Goal: Contribute content

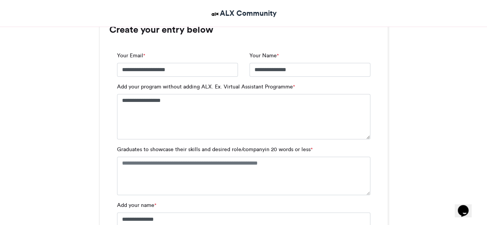
scroll to position [517, 0]
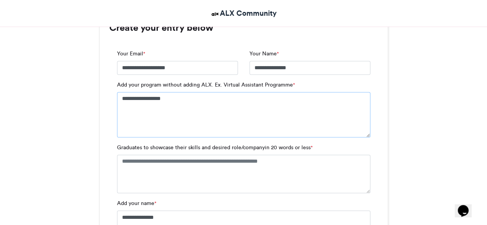
drag, startPoint x: 117, startPoint y: 147, endPoint x: 285, endPoint y: 149, distance: 167.9
click at [285, 149] on label "Graduates to showcase their skills and desired role/companyin 20 words or less *" at bounding box center [215, 148] width 196 height 8
click at [285, 155] on textarea "Graduates to showcase their skills and desired role/companyin 20 words or less *" at bounding box center [243, 174] width 253 height 39
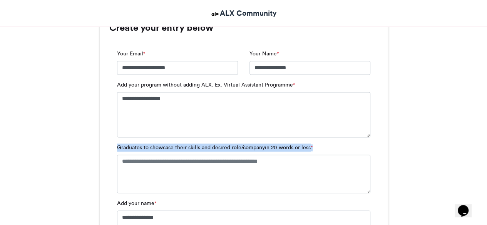
drag, startPoint x: 117, startPoint y: 146, endPoint x: 308, endPoint y: 155, distance: 190.8
click at [308, 155] on div "Graduates to showcase their skills and desired role/companyin 20 words or less *" at bounding box center [243, 169] width 253 height 50
drag, startPoint x: 289, startPoint y: 141, endPoint x: 270, endPoint y: 155, distance: 22.9
click at [270, 155] on div "**********" at bounding box center [243, 192] width 269 height 301
copy label "Graduates to showcase their skills and desired role/companyin 20 words or less *"
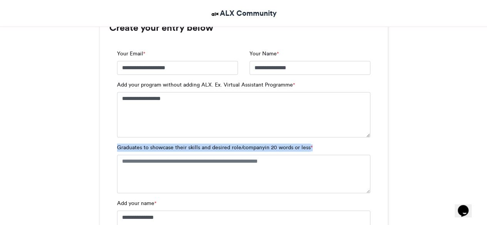
click at [143, 150] on label "Graduates to showcase their skills and desired role/companyin 20 words or less *" at bounding box center [215, 148] width 196 height 8
click at [143, 155] on textarea "Graduates to showcase their skills and desired role/companyin 20 words or less *" at bounding box center [243, 174] width 253 height 39
